Goal: Find specific page/section: Find specific page/section

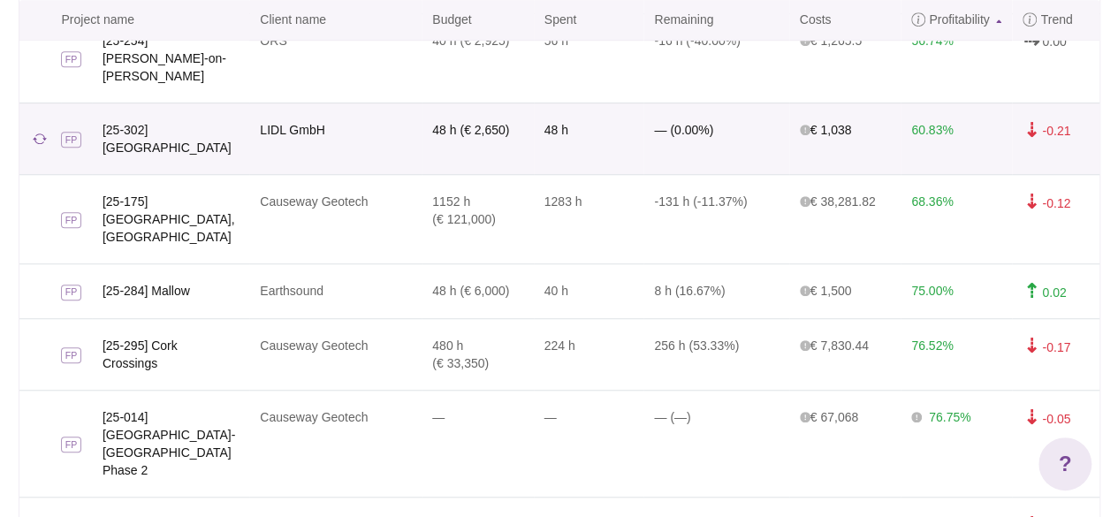
scroll to position [546, 0]
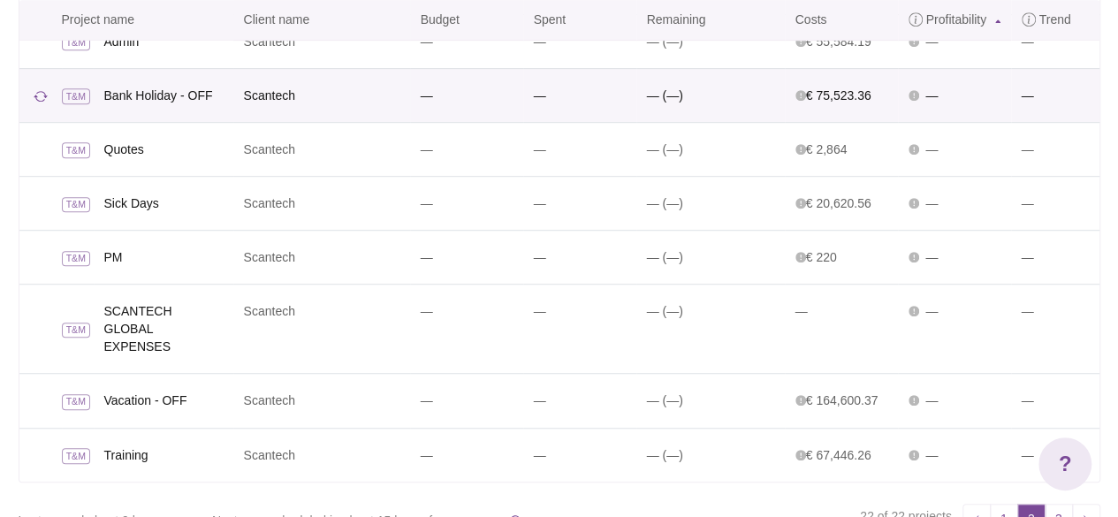
scroll to position [456, 0]
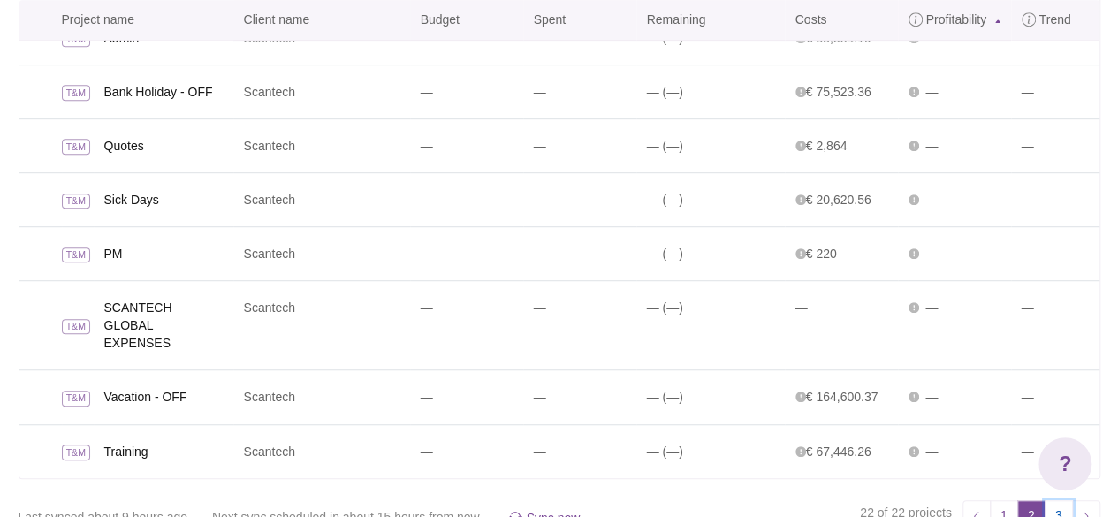
click at [1057, 500] on link "3" at bounding box center [1059, 514] width 28 height 28
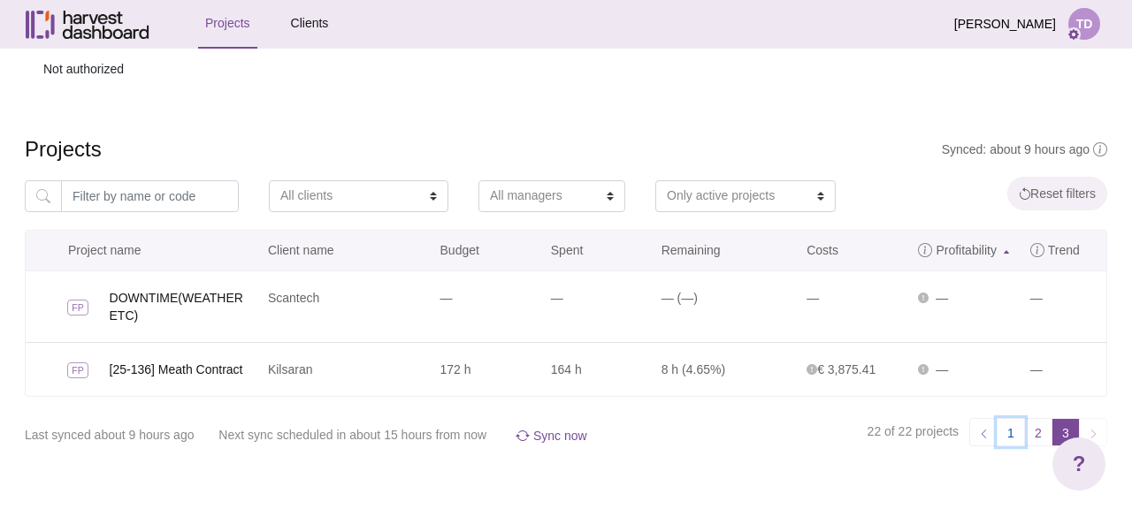
click at [1012, 431] on link "1" at bounding box center [1010, 432] width 28 height 28
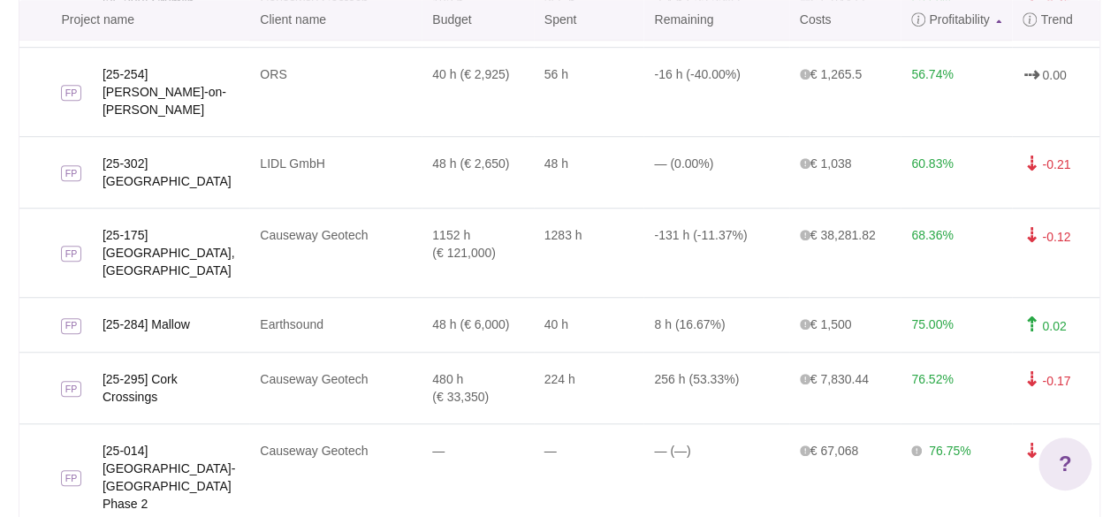
scroll to position [546, 0]
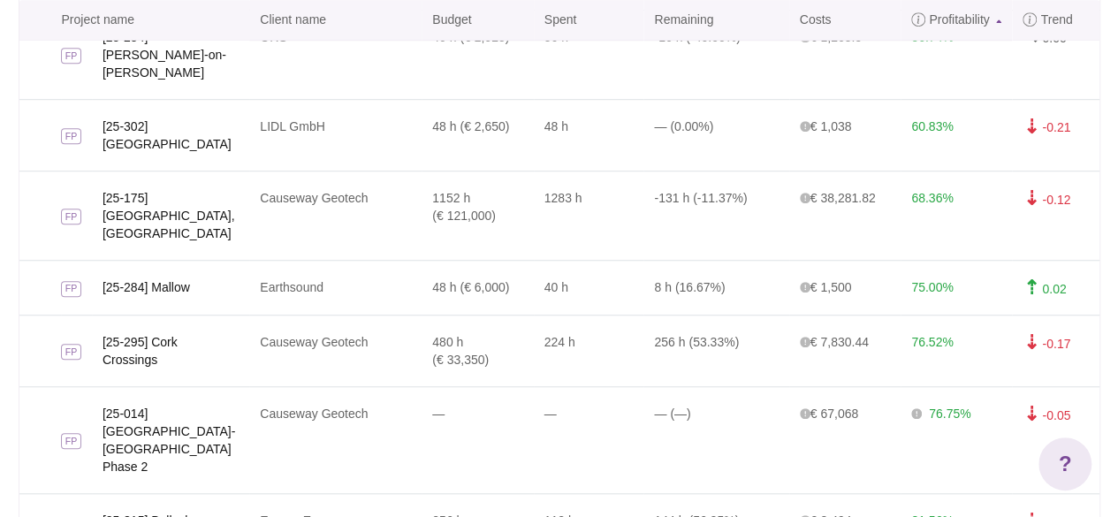
drag, startPoint x: 65, startPoint y: 305, endPoint x: 1100, endPoint y: 421, distance: 1040.9
click at [1100, 421] on div "Not authorized Synced: about 9 hours ago Projects All clients Causeway Geotech …" at bounding box center [559, 34] width 1109 height 1064
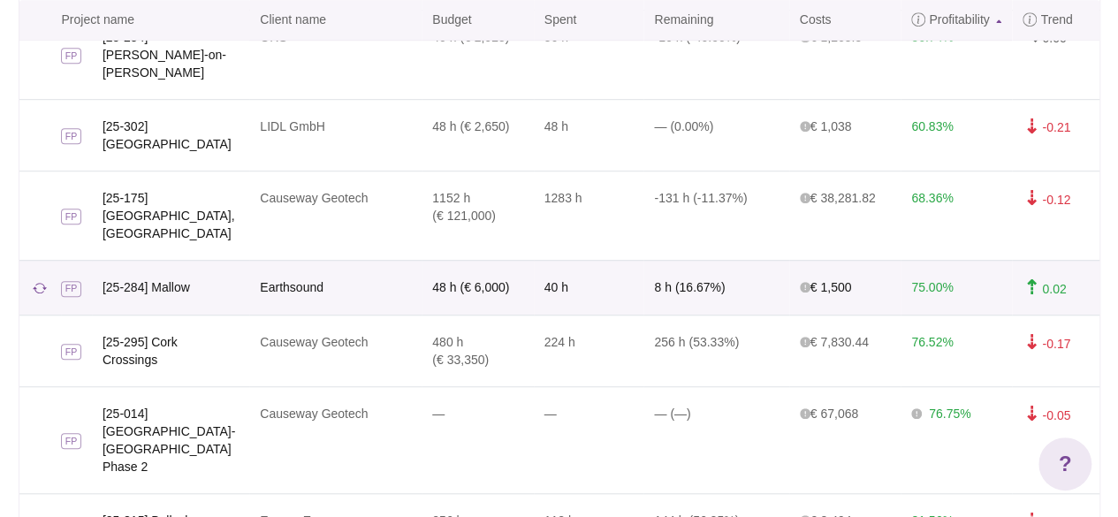
copy table "Project name Client name Budget Spent Remaining Costs Profitability Trend"
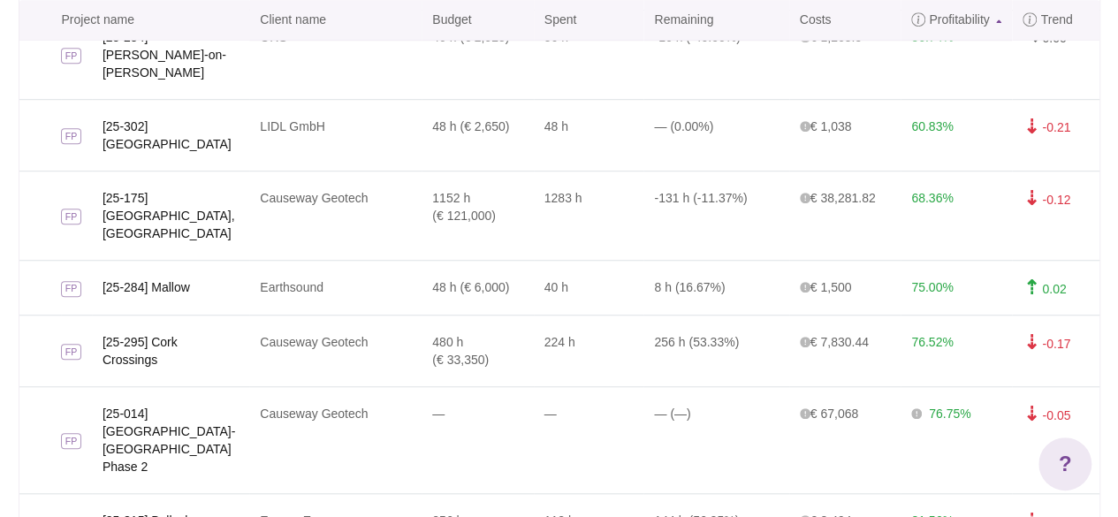
drag, startPoint x: 1031, startPoint y: 493, endPoint x: 1029, endPoint y: 477, distance: 16.0
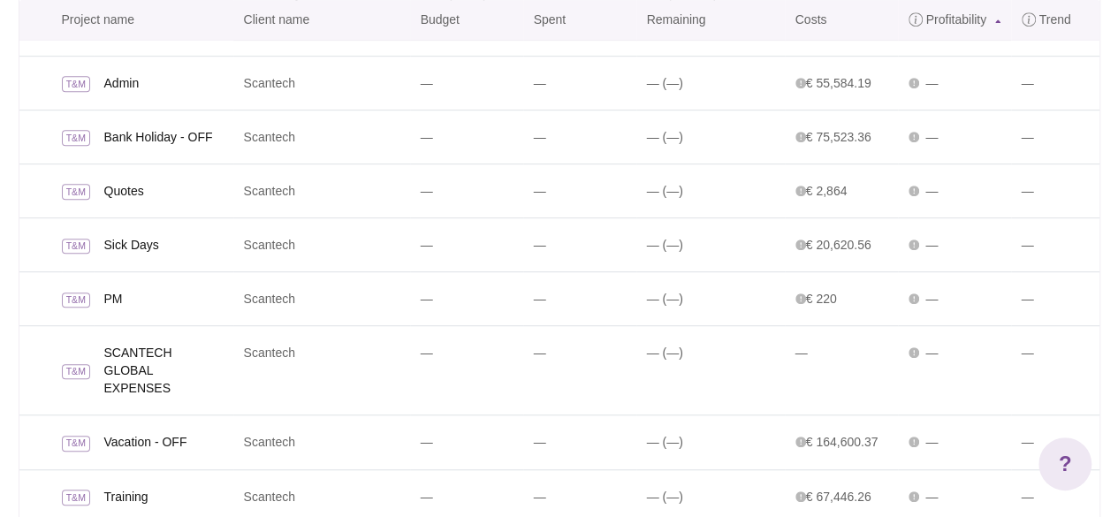
scroll to position [456, 0]
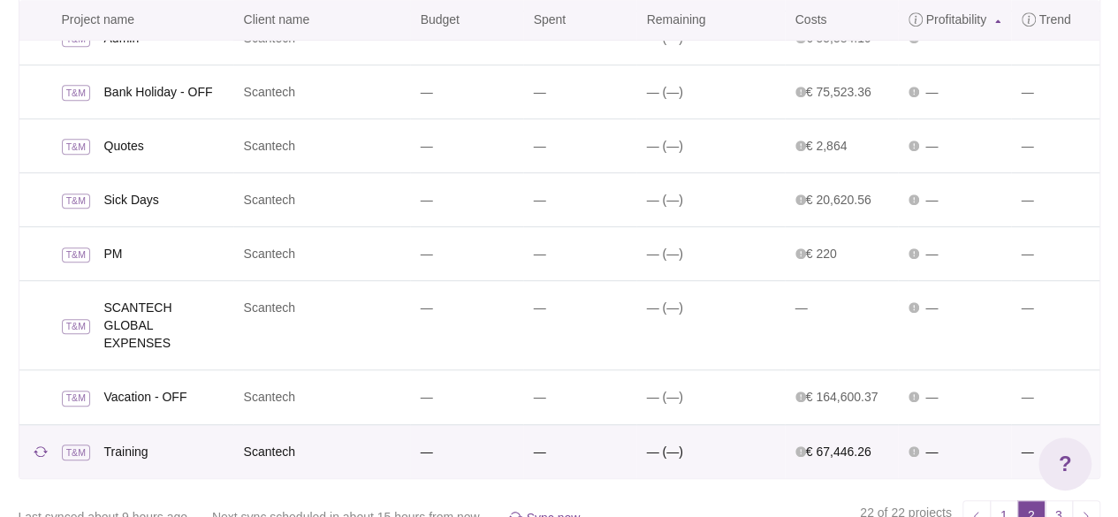
drag, startPoint x: 65, startPoint y: 315, endPoint x: 1042, endPoint y: 426, distance: 983.3
click at [1042, 426] on tbody "FP [25-251] [PERSON_NAME] (Blakes Cross and Clongriffin BH's) Causeway Geotech …" at bounding box center [559, 146] width 1080 height 663
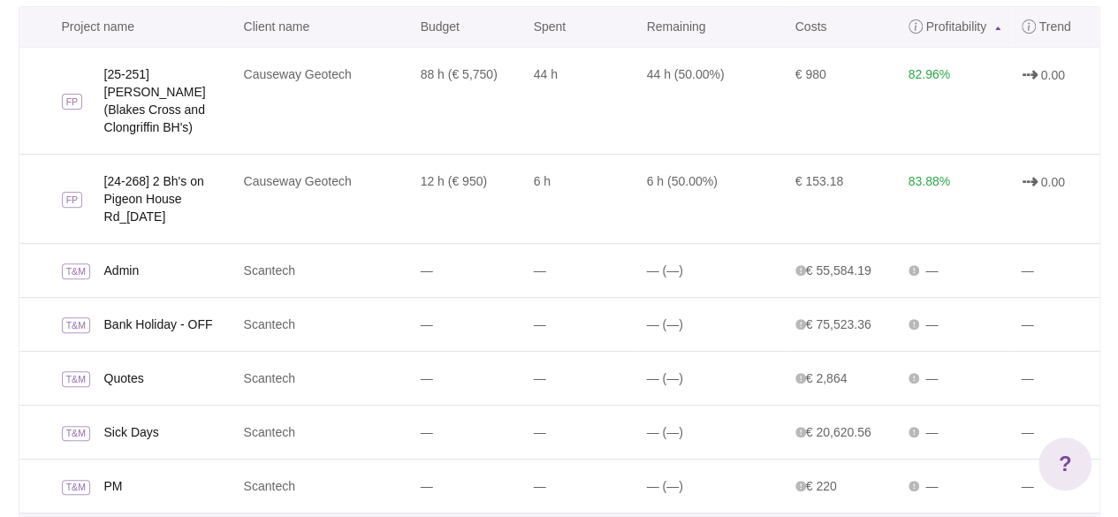
scroll to position [191, 0]
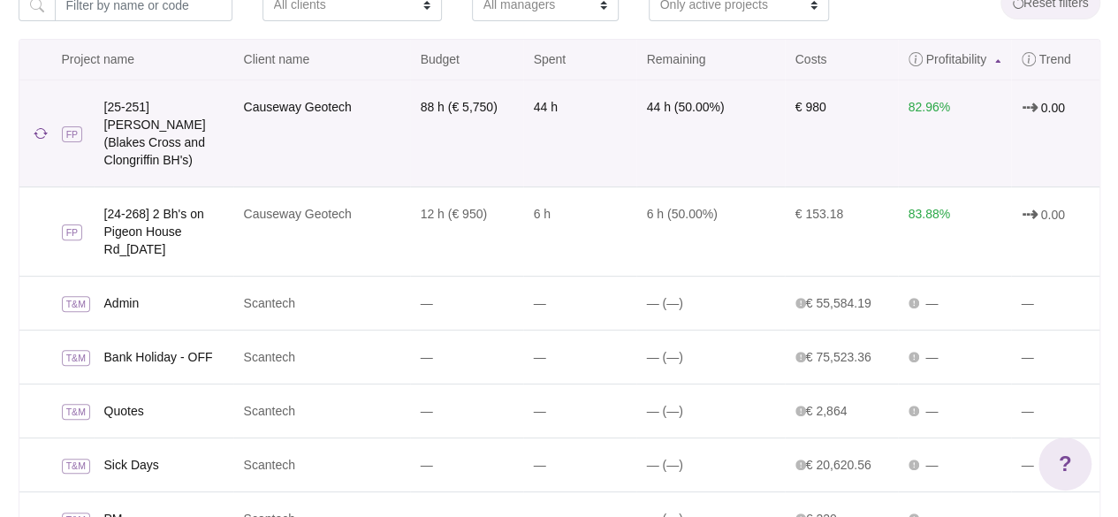
click at [235, 150] on td "Causeway Geotech" at bounding box center [321, 133] width 177 height 106
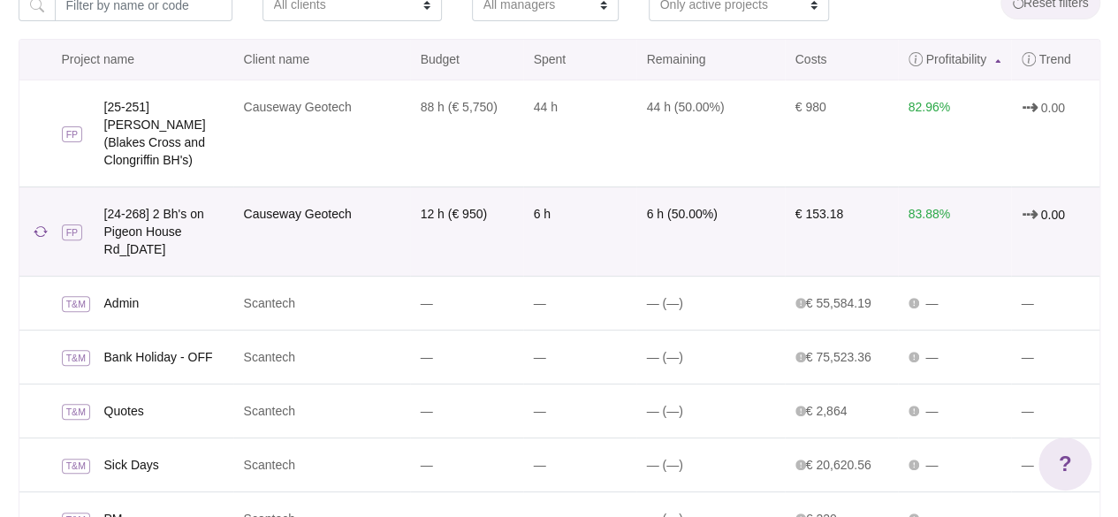
drag, startPoint x: 65, startPoint y: 122, endPoint x: 1090, endPoint y: 217, distance: 1029.1
click at [1090, 217] on tbody "FP [25-251] [PERSON_NAME] (Blakes Cross and Clongriffin BH's) Causeway Geotech …" at bounding box center [559, 411] width 1080 height 663
copy tbody "FP [25-251] [PERSON_NAME] (Blakes Cross and Clongriffin BH's) Causeway Geotech …"
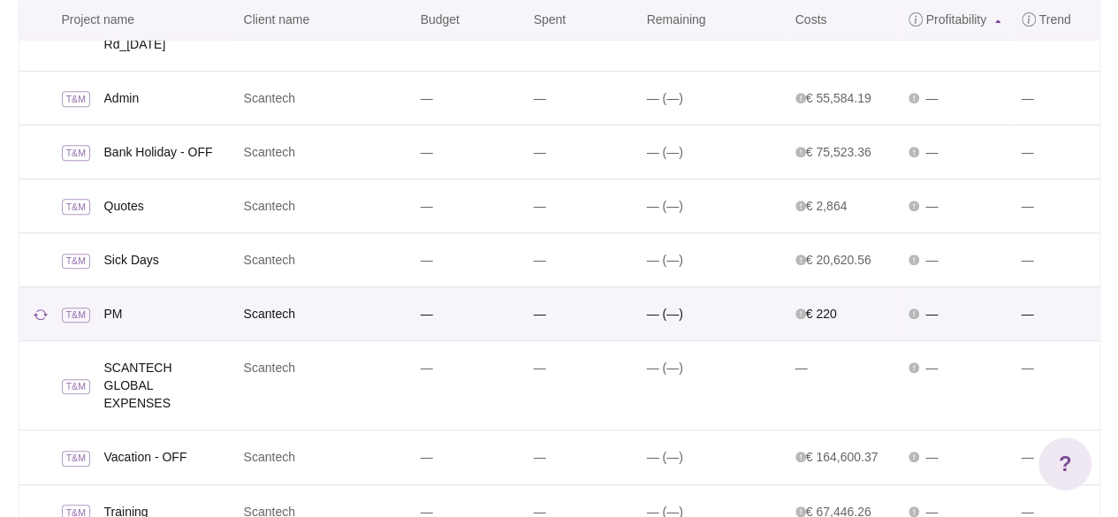
scroll to position [456, 0]
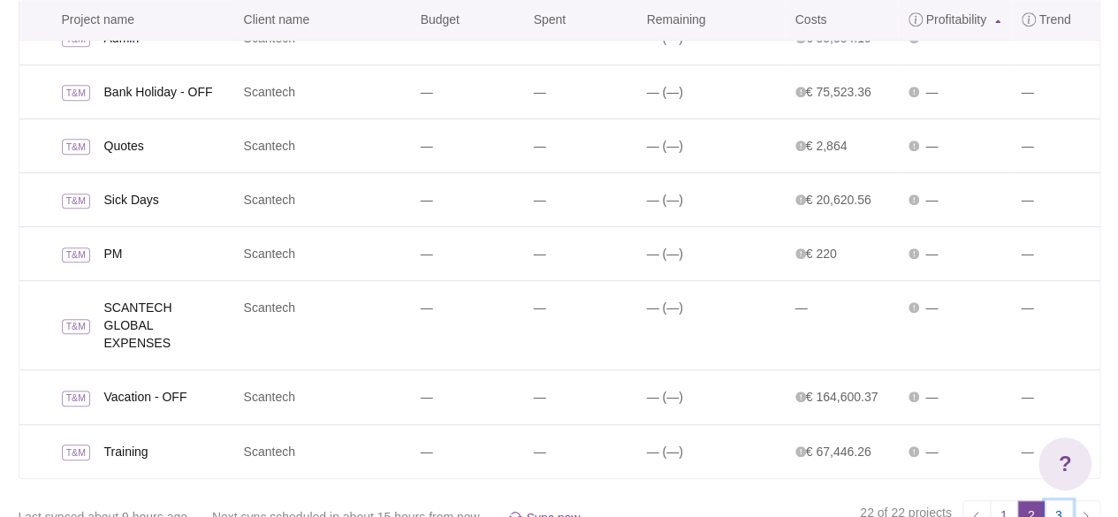
click at [1062, 500] on link "3" at bounding box center [1059, 514] width 28 height 28
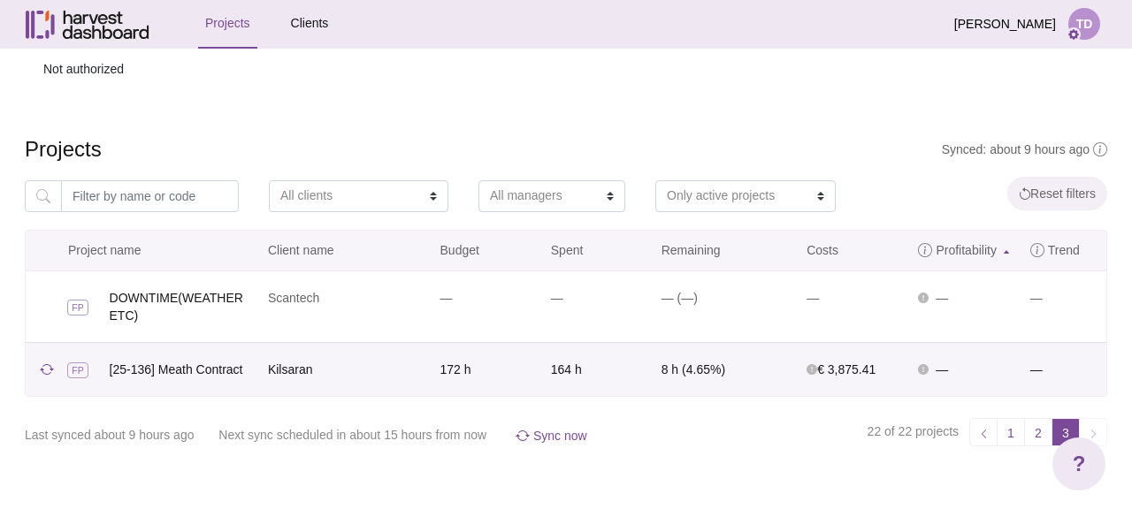
drag, startPoint x: 71, startPoint y: 369, endPoint x: 1072, endPoint y: 382, distance: 1000.9
click at [1072, 382] on tr "FP [25-136] Meath Contract [GEOGRAPHIC_DATA] 172 h 164 h 8 h (4.65%) € 3,875.41…" at bounding box center [566, 369] width 1080 height 54
copy tr "FP [25-136] Meath Contract Kilsaran 172 h 164 h 8 h (4.65%) € 3,875.41 — —"
